Goal: Transaction & Acquisition: Purchase product/service

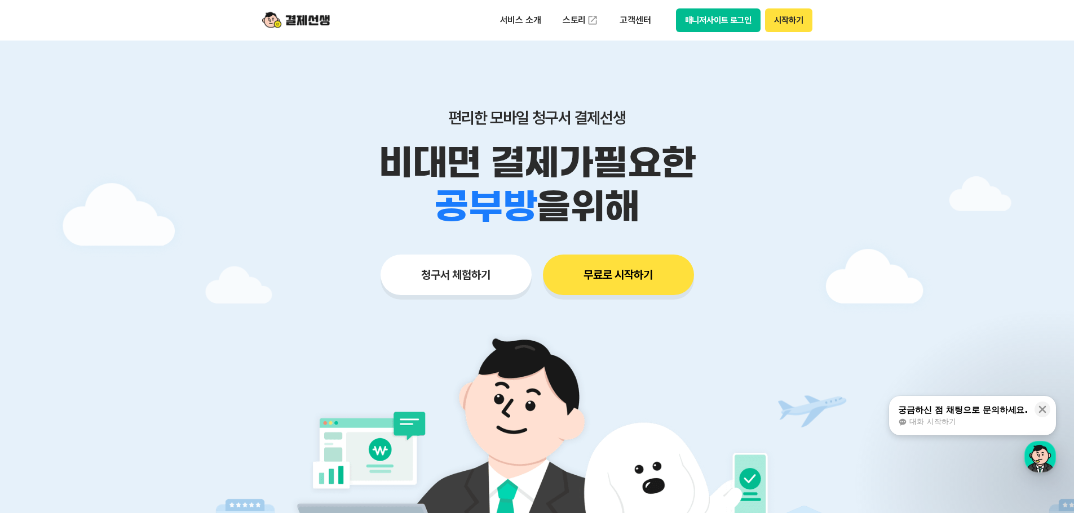
drag, startPoint x: 604, startPoint y: 266, endPoint x: 610, endPoint y: 263, distance: 6.8
click at [610, 263] on button "무료로 시작하기" at bounding box center [618, 275] width 151 height 41
click at [743, 15] on button "매니저사이트 로그인" at bounding box center [718, 20] width 85 height 24
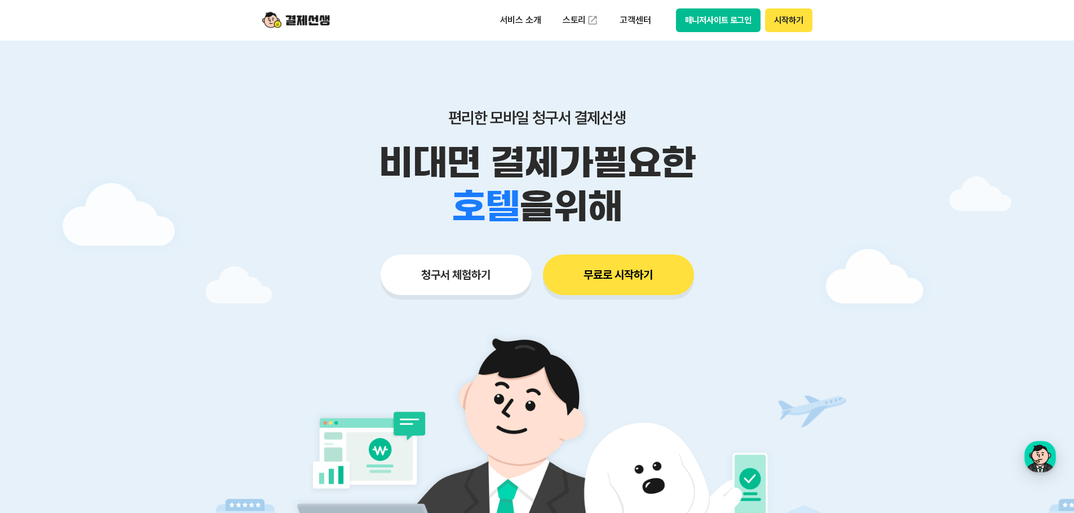
click at [620, 258] on button "무료로 시작하기" at bounding box center [618, 275] width 151 height 41
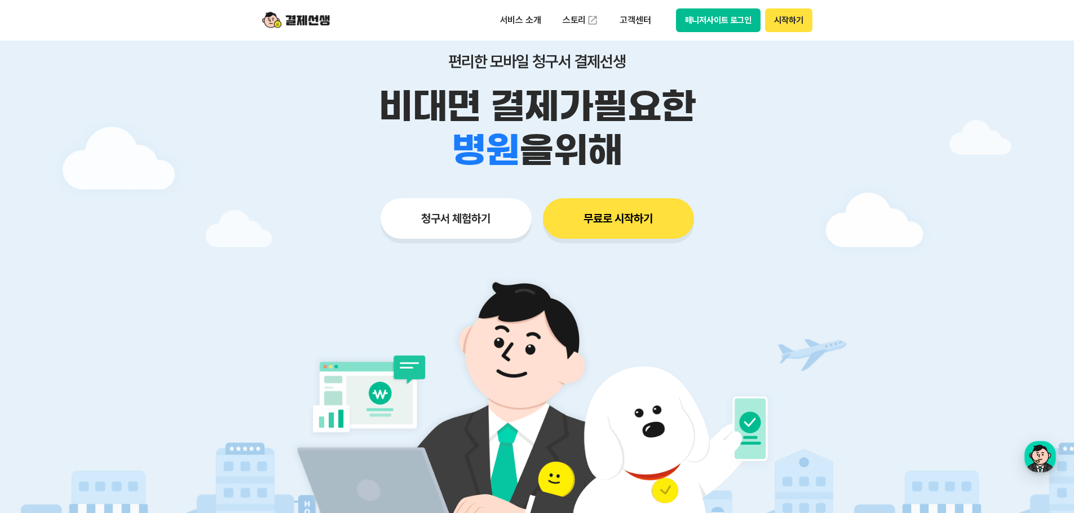
click at [455, 223] on button "청구서 체험하기" at bounding box center [455, 218] width 151 height 41
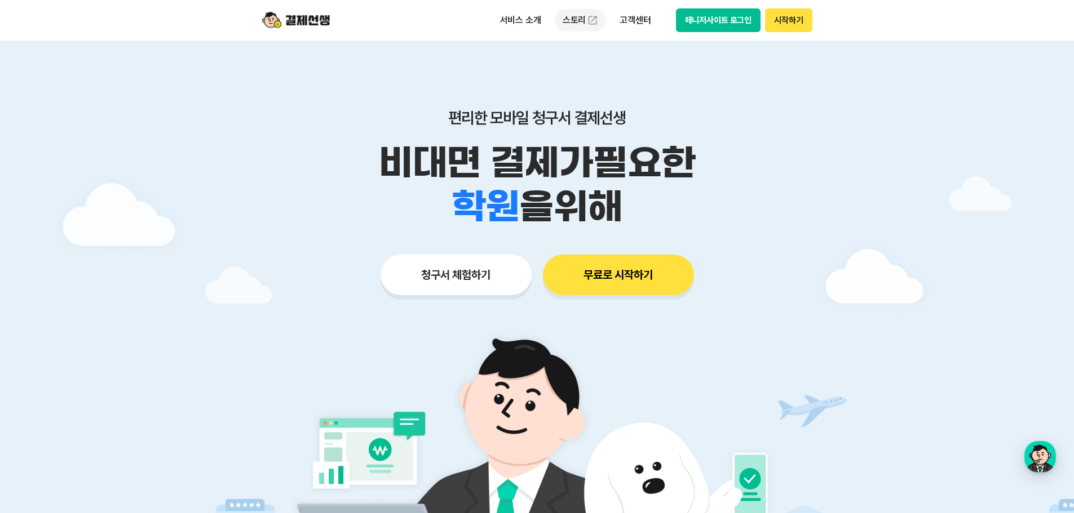
click at [567, 15] on link "스토리" at bounding box center [581, 20] width 52 height 23
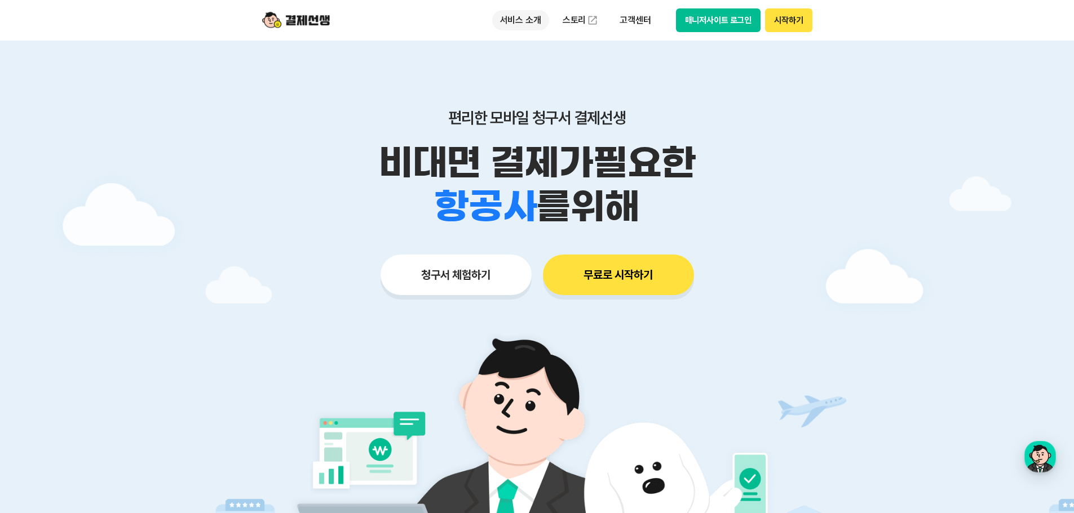
click at [531, 19] on p "서비스 소개" at bounding box center [520, 20] width 57 height 20
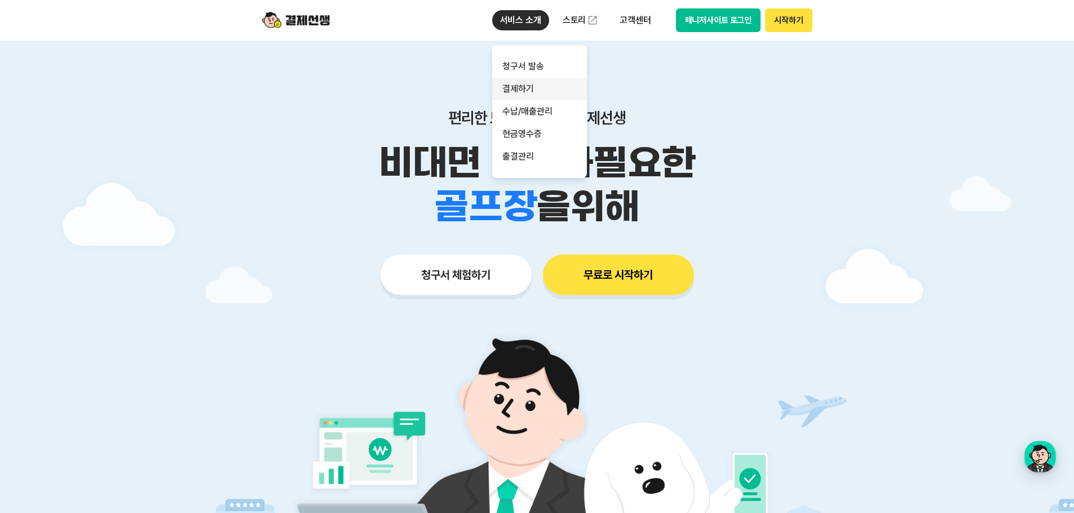
click at [511, 87] on link "결제하기" at bounding box center [539, 89] width 95 height 23
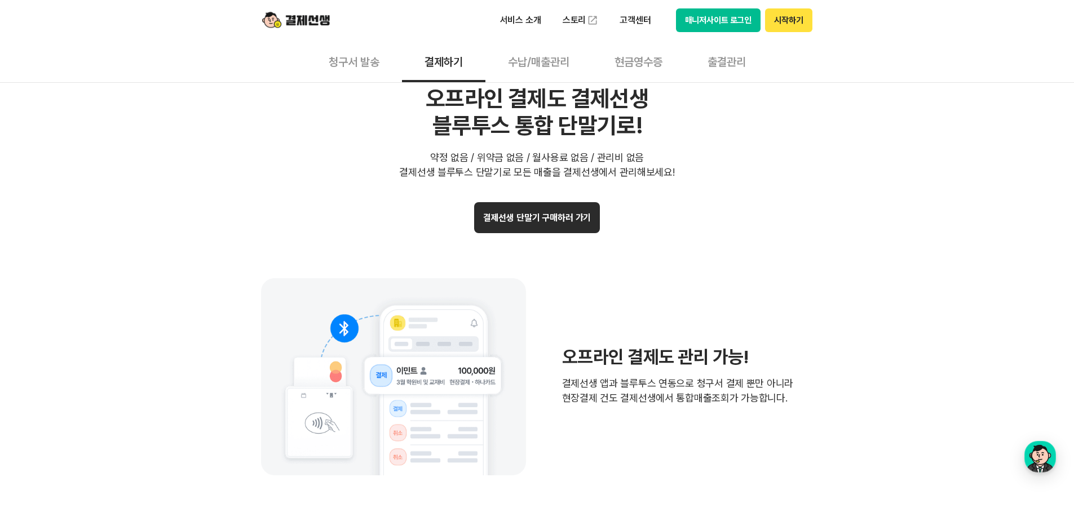
scroll to position [2204, 0]
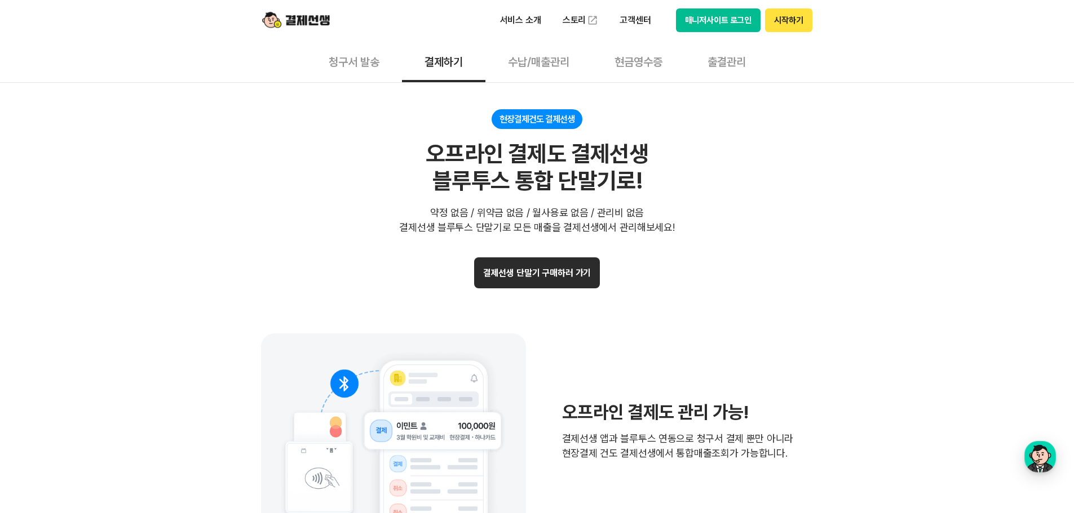
click at [540, 284] on button "결제선생 단말기 구매하러 가기" at bounding box center [537, 273] width 126 height 31
